Goal: Information Seeking & Learning: Learn about a topic

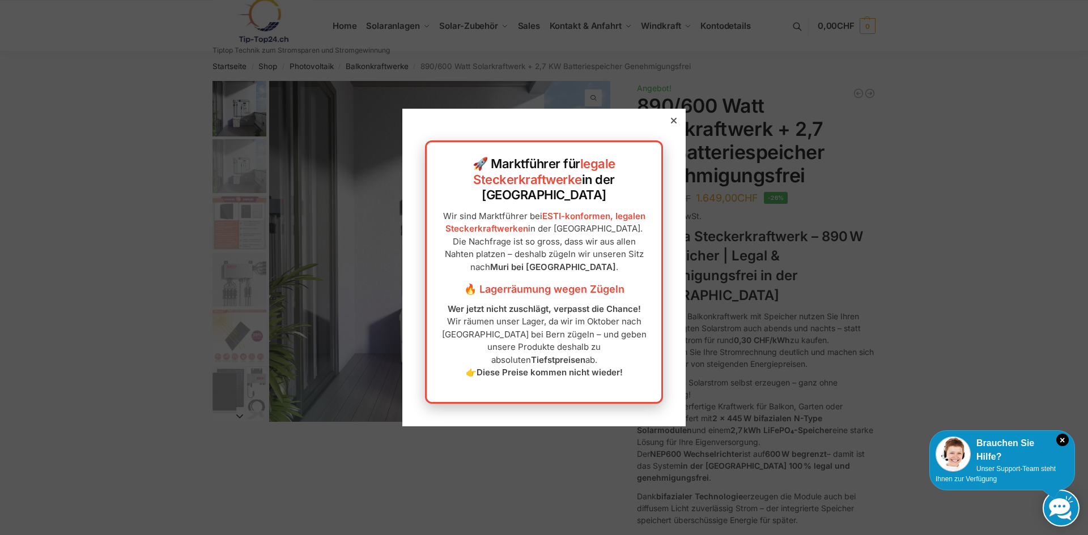
click at [668, 126] on div at bounding box center [673, 121] width 10 height 10
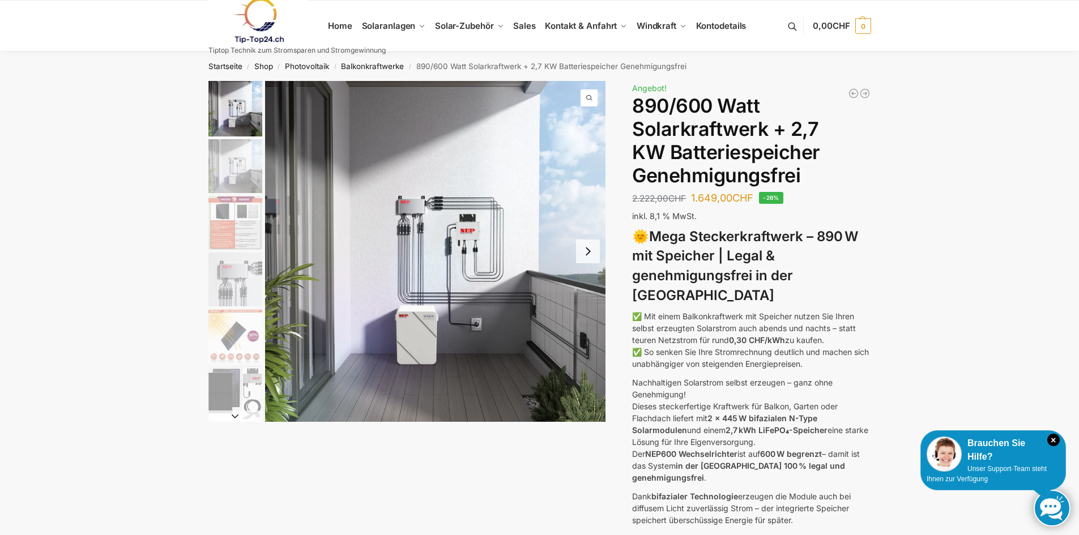
click at [231, 172] on img "2 / 12" at bounding box center [235, 166] width 54 height 54
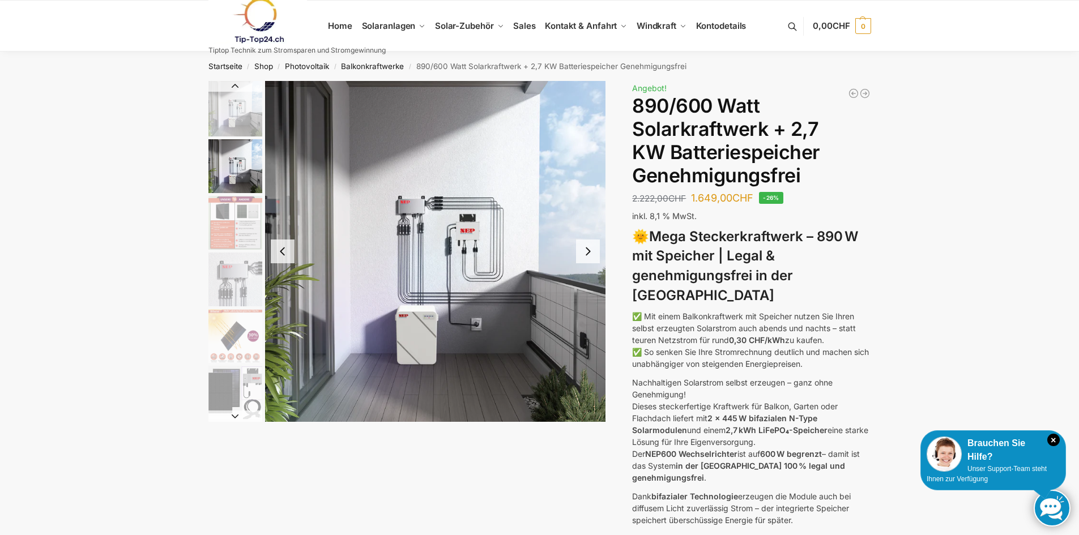
click at [239, 112] on img "1 / 12" at bounding box center [235, 109] width 54 height 56
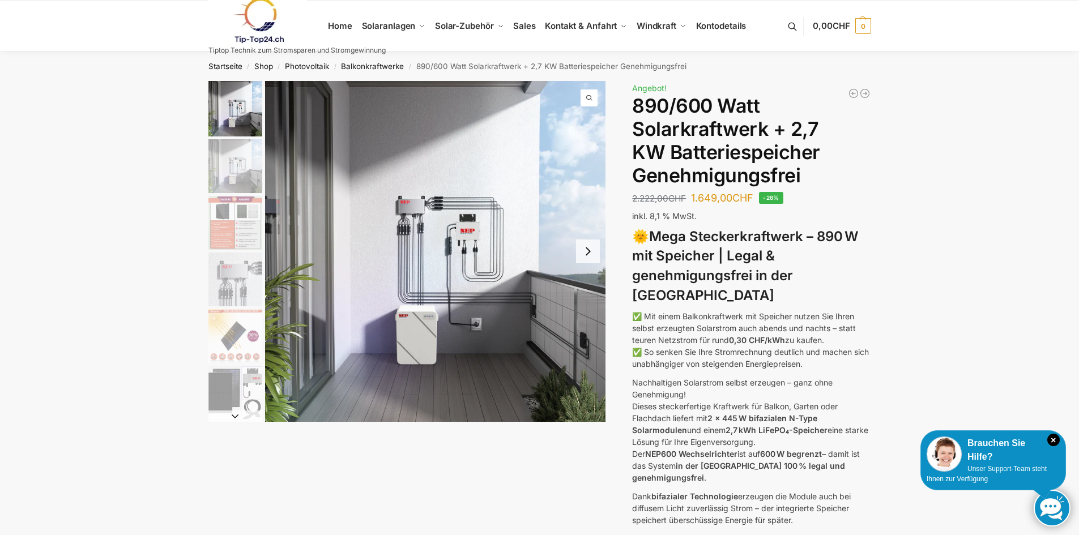
click at [244, 168] on img "2 / 12" at bounding box center [235, 166] width 54 height 54
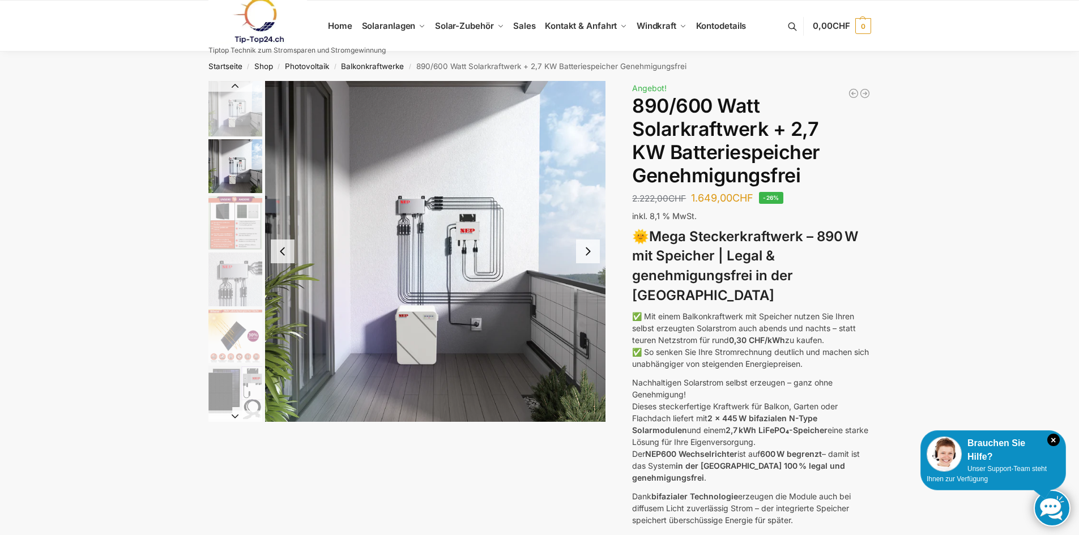
click at [236, 221] on img "3 / 12" at bounding box center [235, 223] width 54 height 54
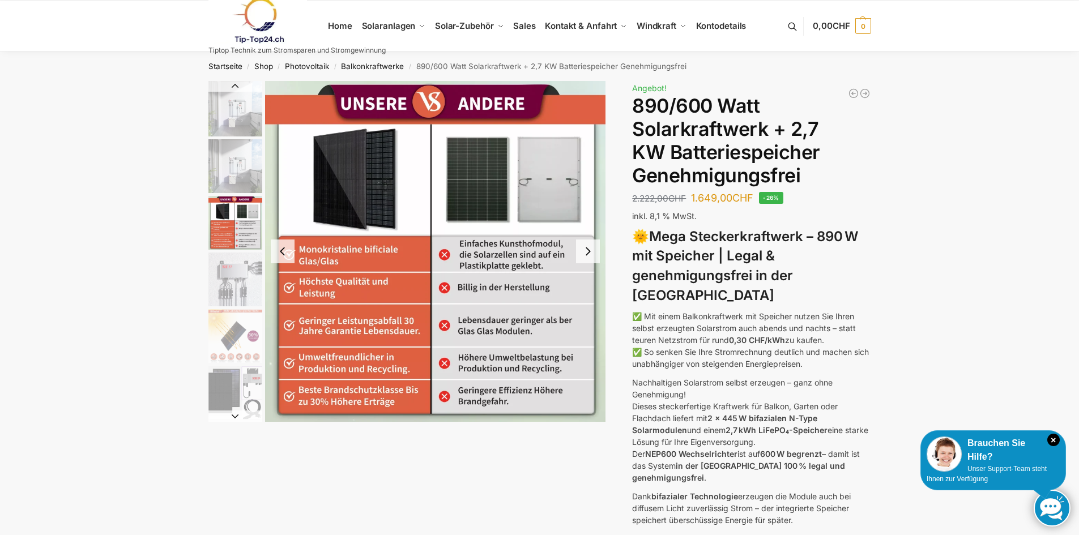
click at [232, 282] on img "4 / 12" at bounding box center [235, 280] width 54 height 54
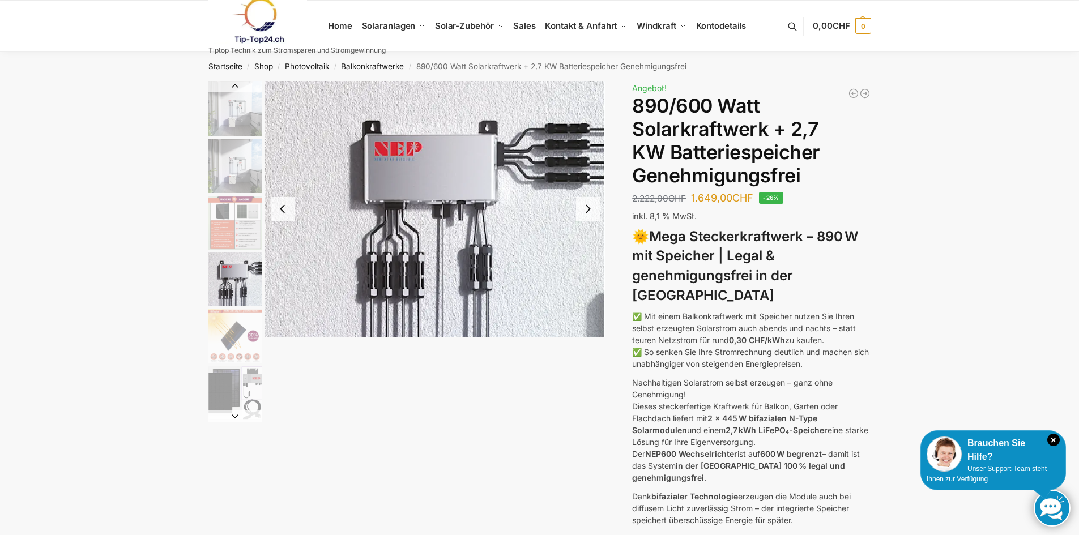
click at [284, 202] on button "Previous slide" at bounding box center [283, 209] width 24 height 24
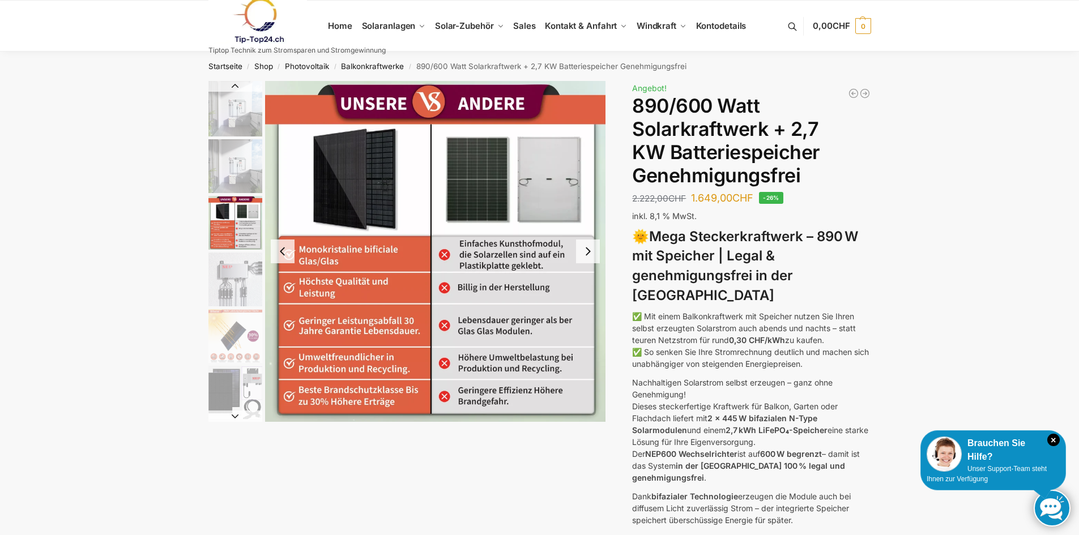
click at [589, 250] on button "Next slide" at bounding box center [588, 252] width 24 height 24
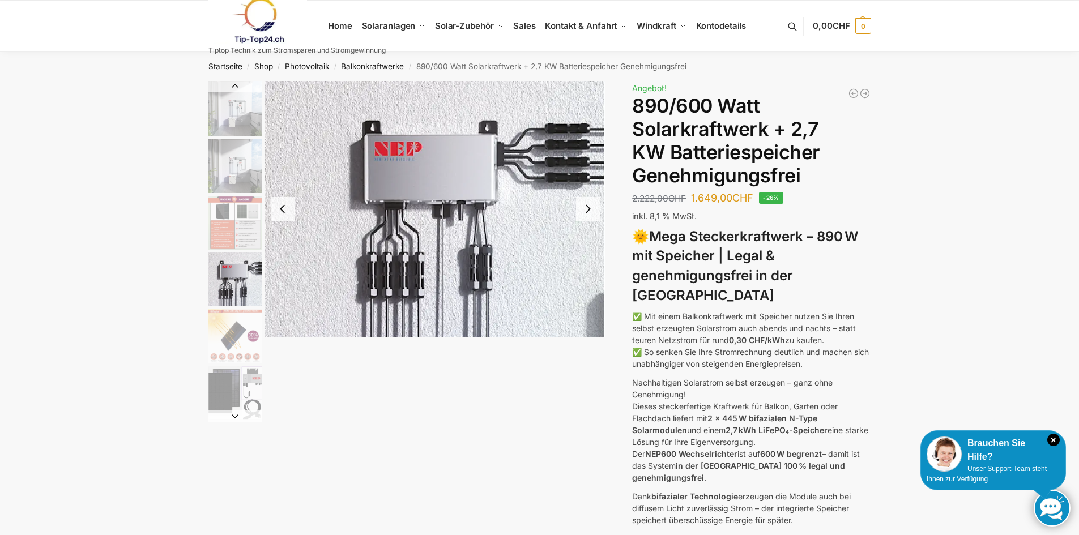
click at [589, 250] on img "4 / 12" at bounding box center [435, 209] width 341 height 256
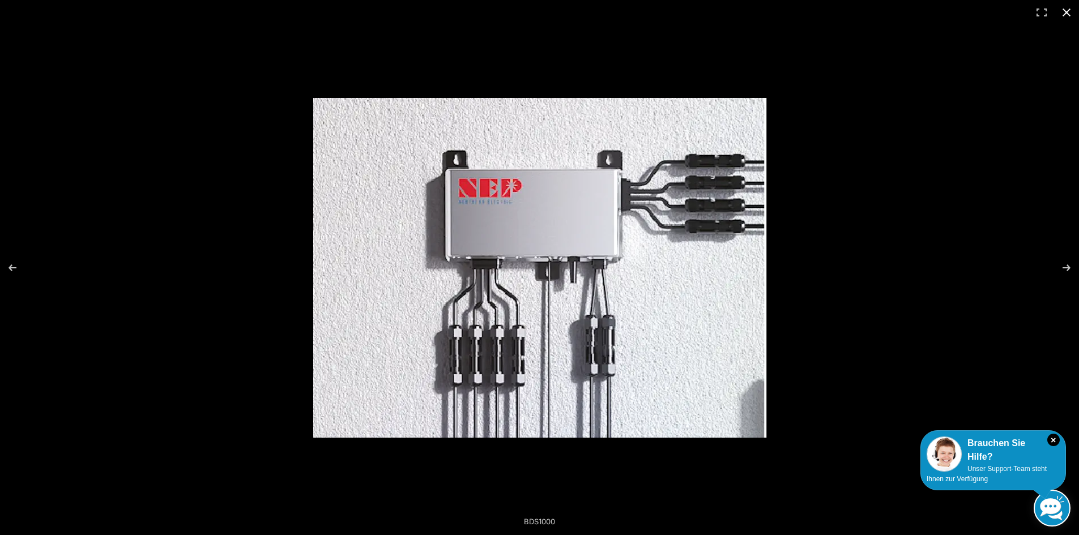
click at [284, 284] on div at bounding box center [539, 267] width 1079 height 535
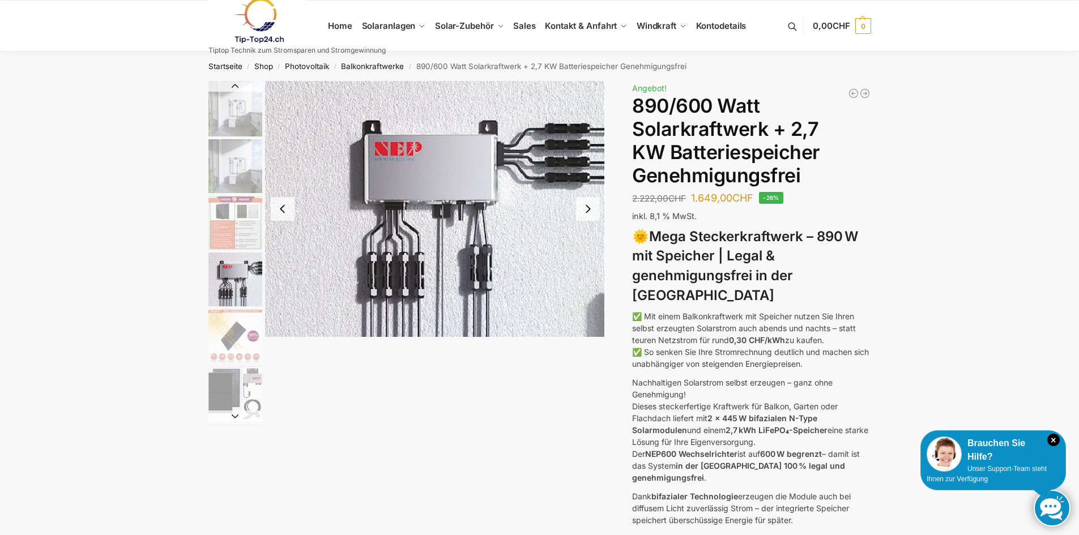
click at [238, 326] on img "5 / 12" at bounding box center [235, 336] width 54 height 54
click at [238, 327] on img "5 / 12" at bounding box center [235, 336] width 54 height 54
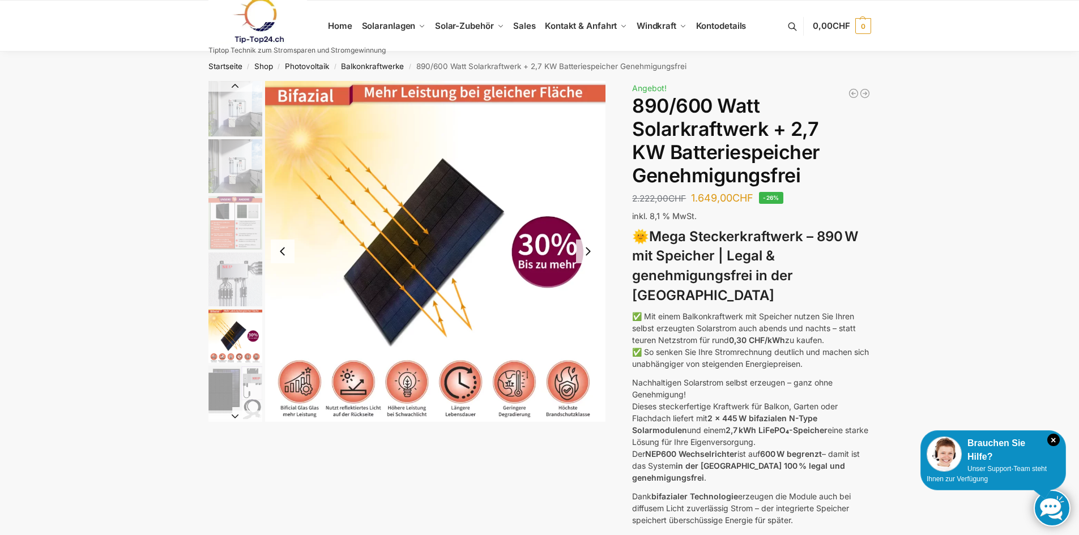
click at [227, 378] on img "6 / 12" at bounding box center [235, 393] width 54 height 54
click at [227, 381] on img "6 / 12" at bounding box center [235, 393] width 54 height 54
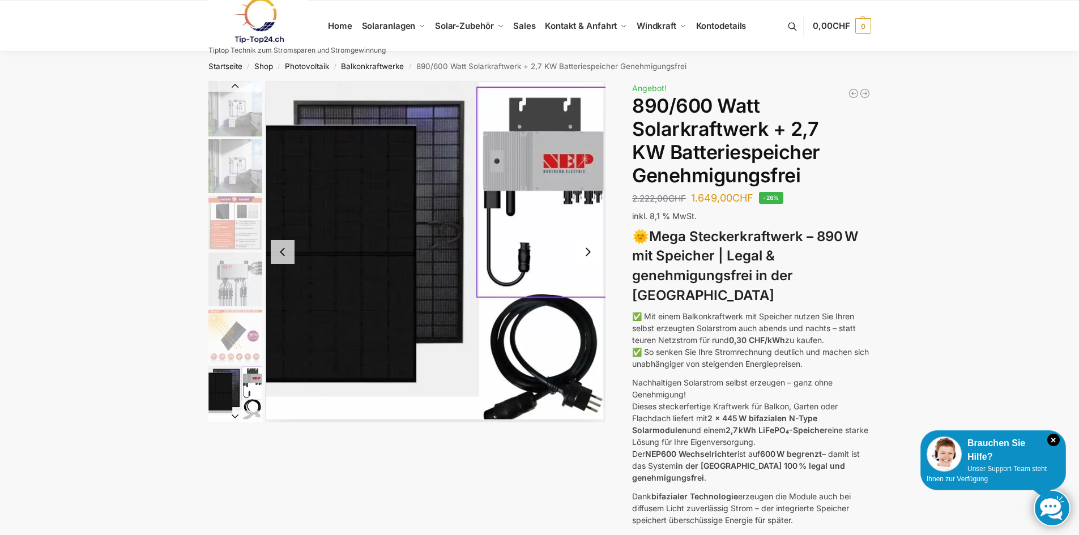
click at [569, 158] on img "6 / 12" at bounding box center [435, 252] width 341 height 342
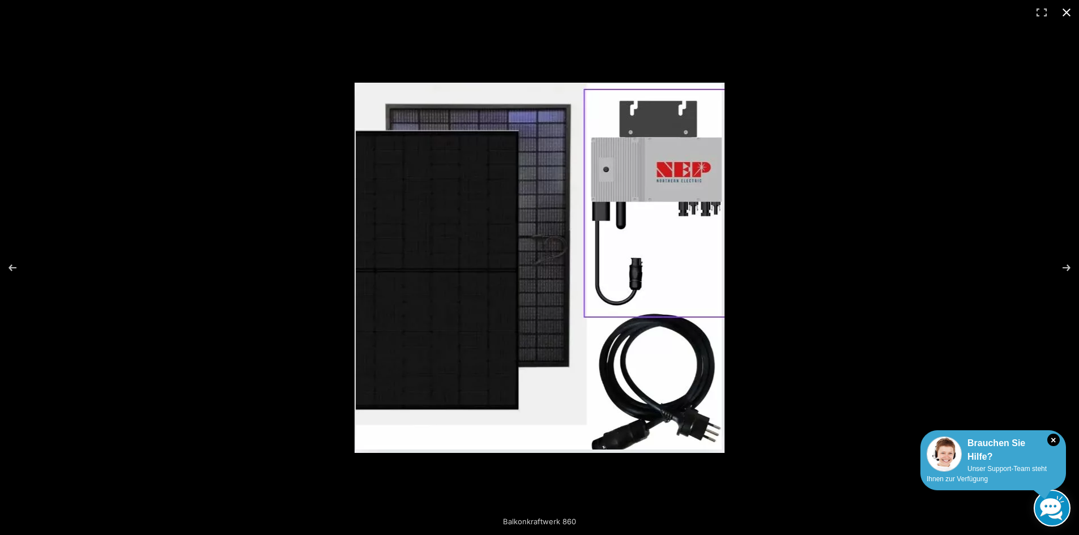
click at [996, 463] on div "Brauchen Sie Hilfe?" at bounding box center [993, 450] width 133 height 27
